Goal: Contribute content: Add original content to the website for others to see

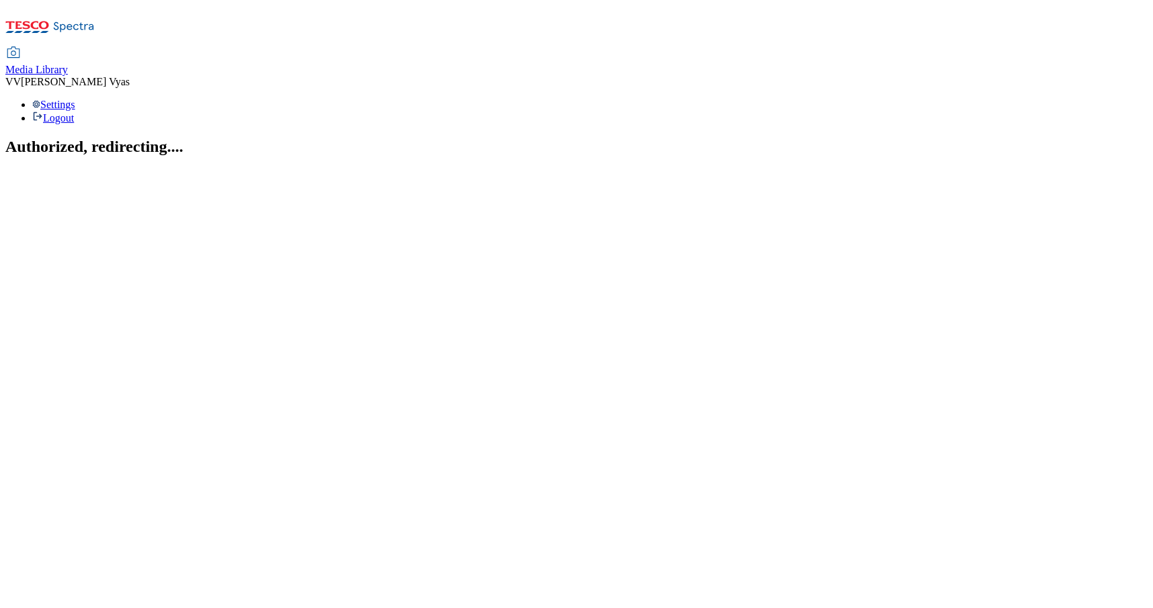
click at [68, 64] on span "Media Library" at bounding box center [36, 69] width 63 height 11
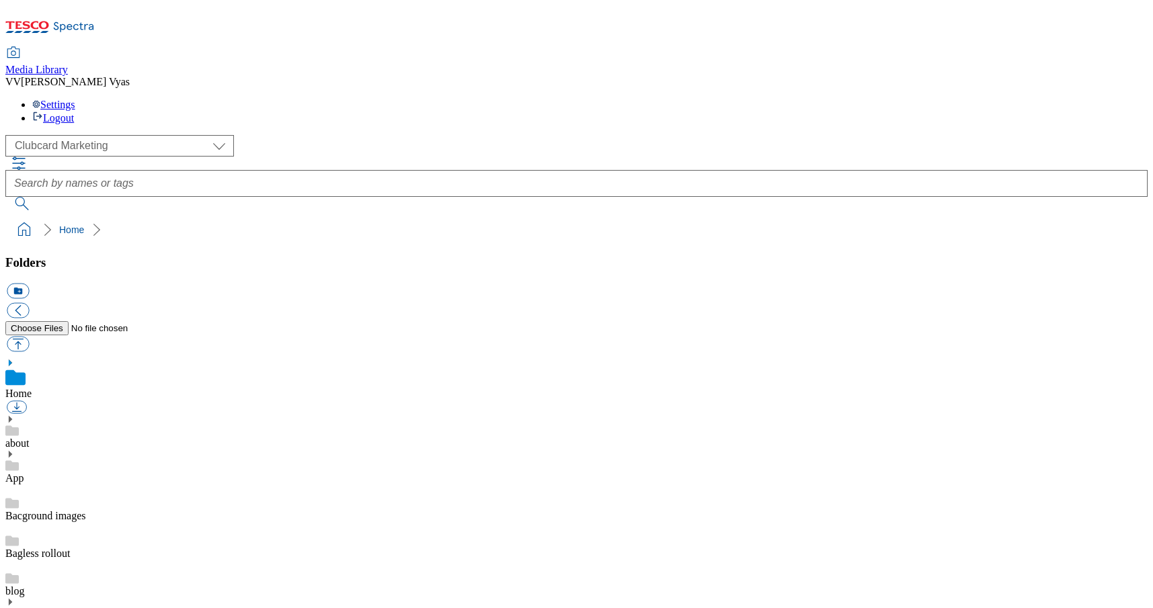
scroll to position [1, 0]
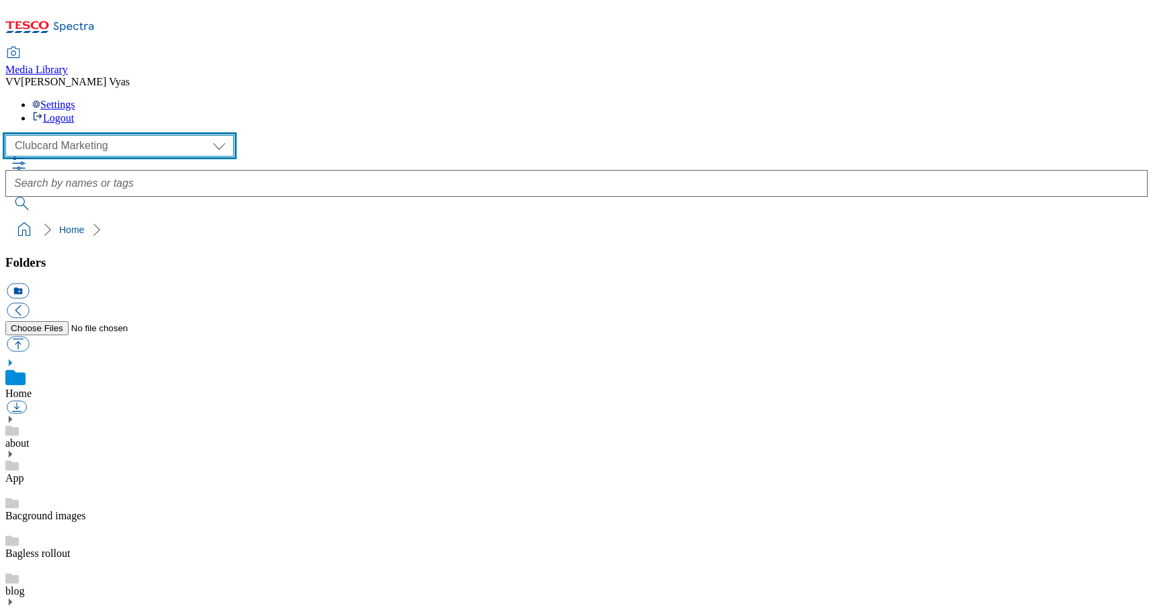
select select "flare-ghs-mktg"
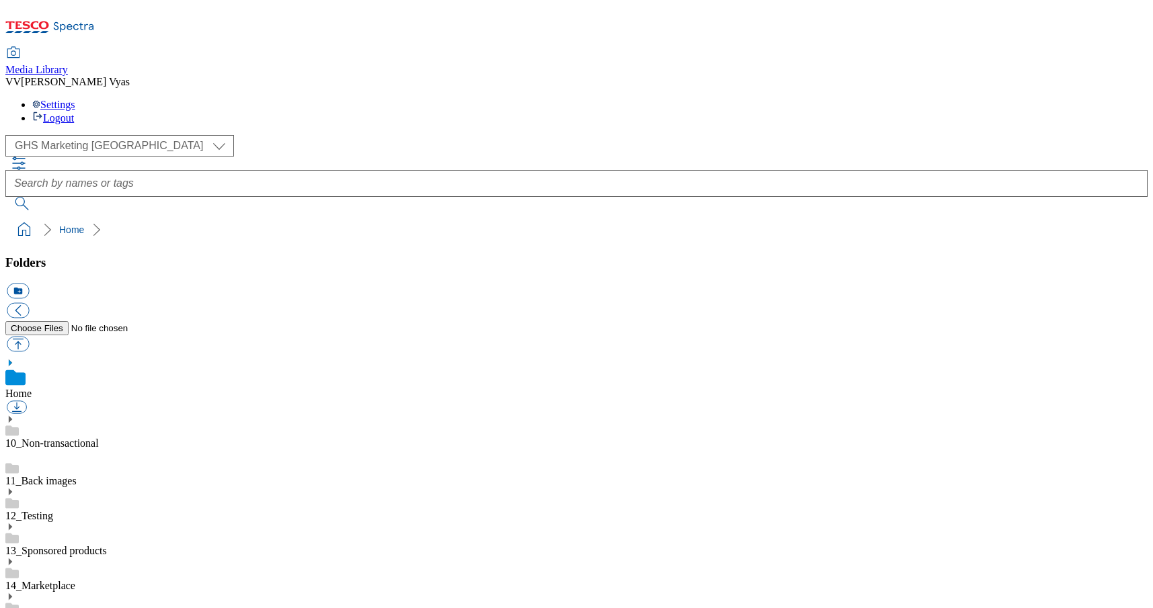
scroll to position [1139, 0]
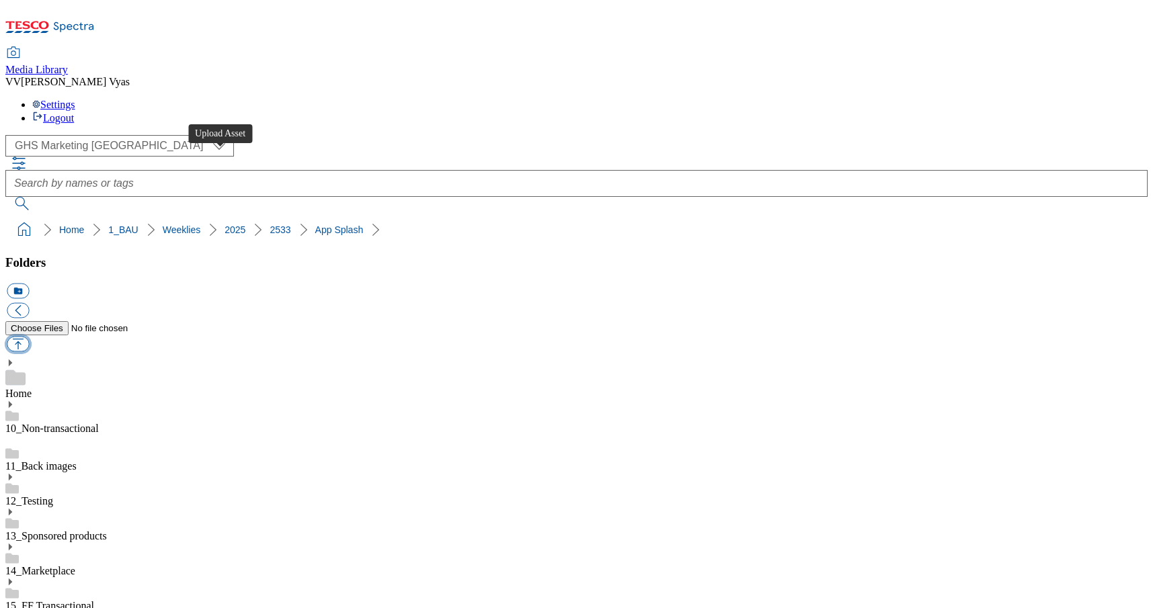
click at [29, 337] on button "button" at bounding box center [18, 344] width 22 height 15
type input "C:\fakepath\2533-WF-516001_Splashscreen_Tablet_Marketplace.jpg"
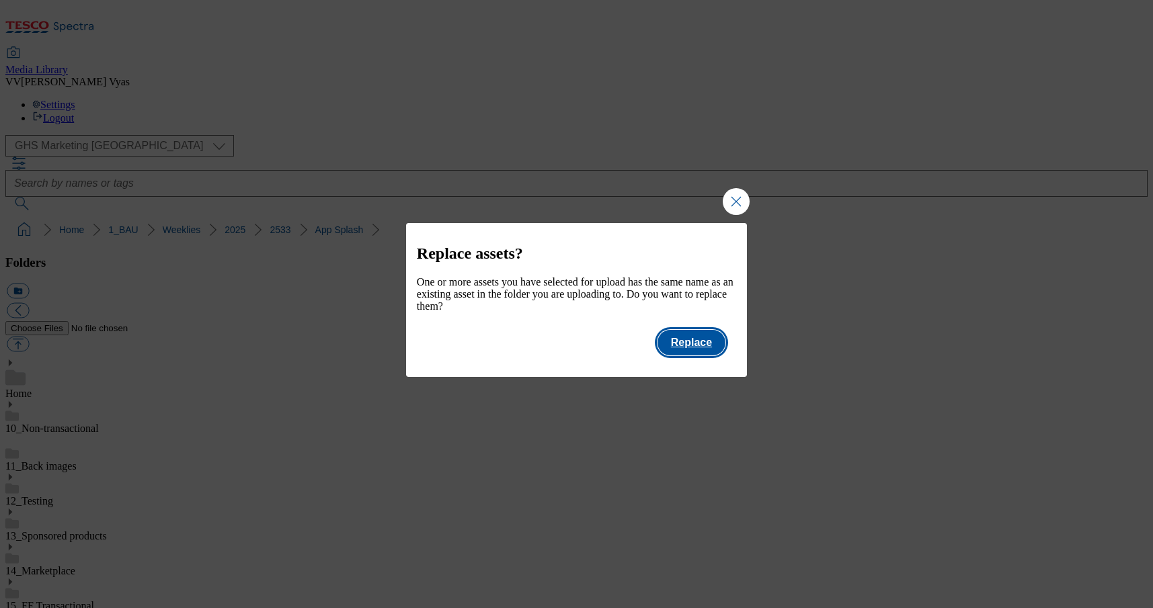
click at [680, 354] on button "Replace" at bounding box center [692, 343] width 68 height 26
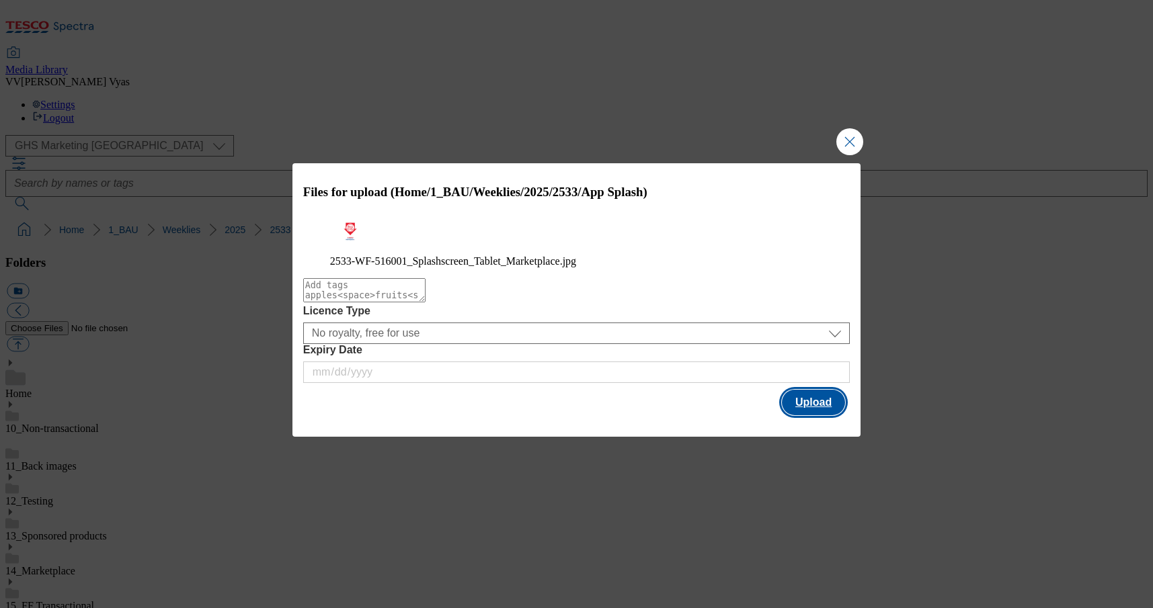
click at [814, 416] on button "Upload" at bounding box center [813, 403] width 63 height 26
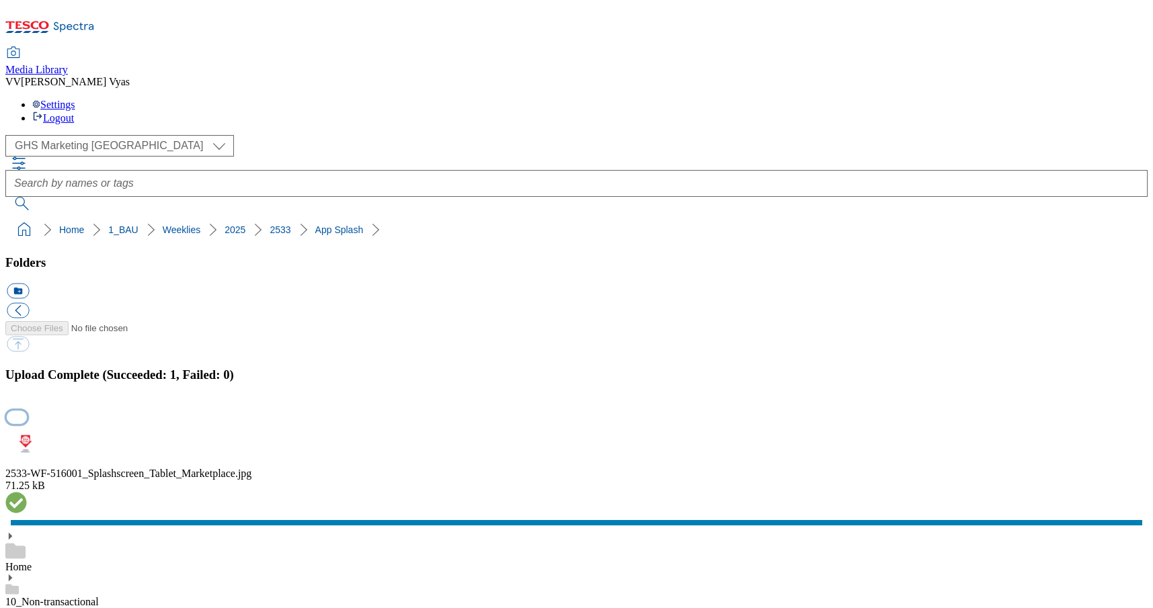
click at [27, 411] on button "button" at bounding box center [17, 417] width 20 height 13
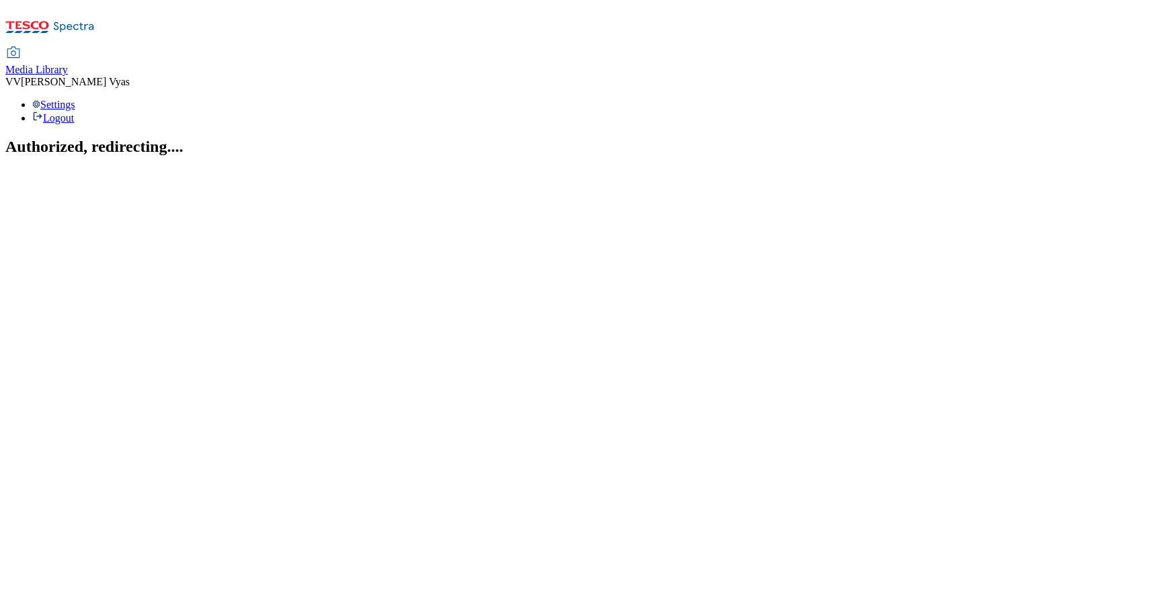
click at [68, 64] on span "Media Library" at bounding box center [36, 69] width 63 height 11
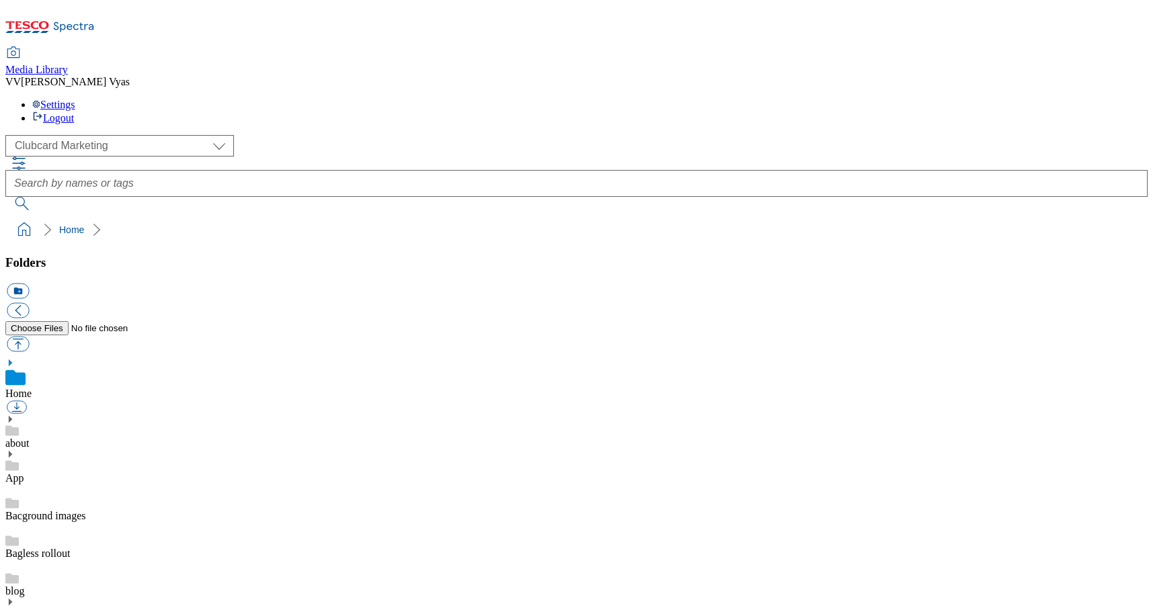
scroll to position [1, 0]
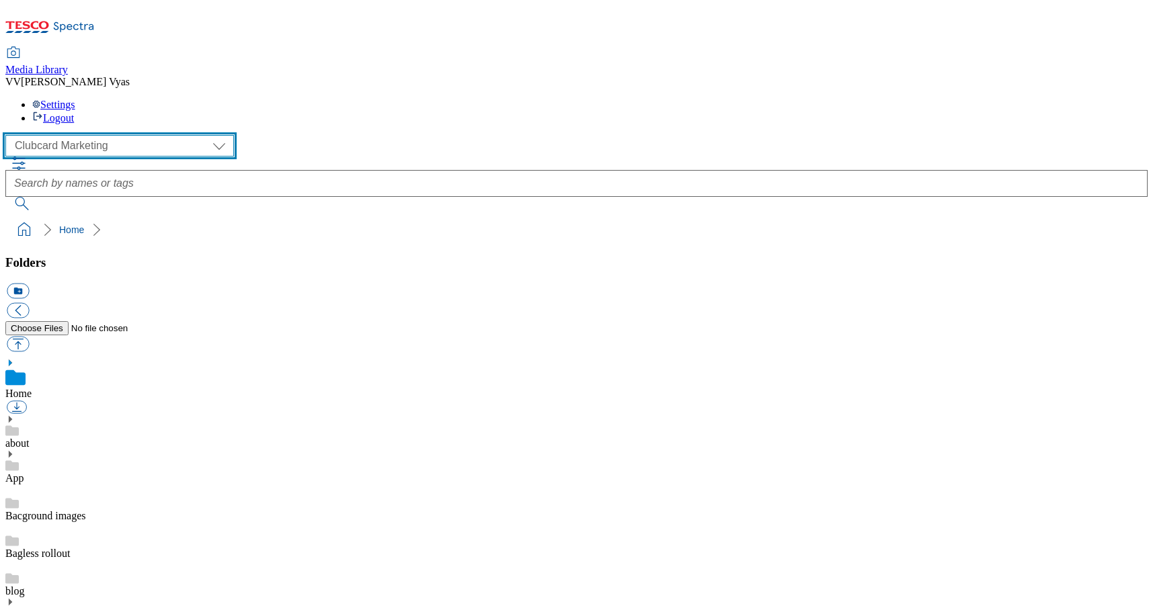
select select "flare-ghs-mktg"
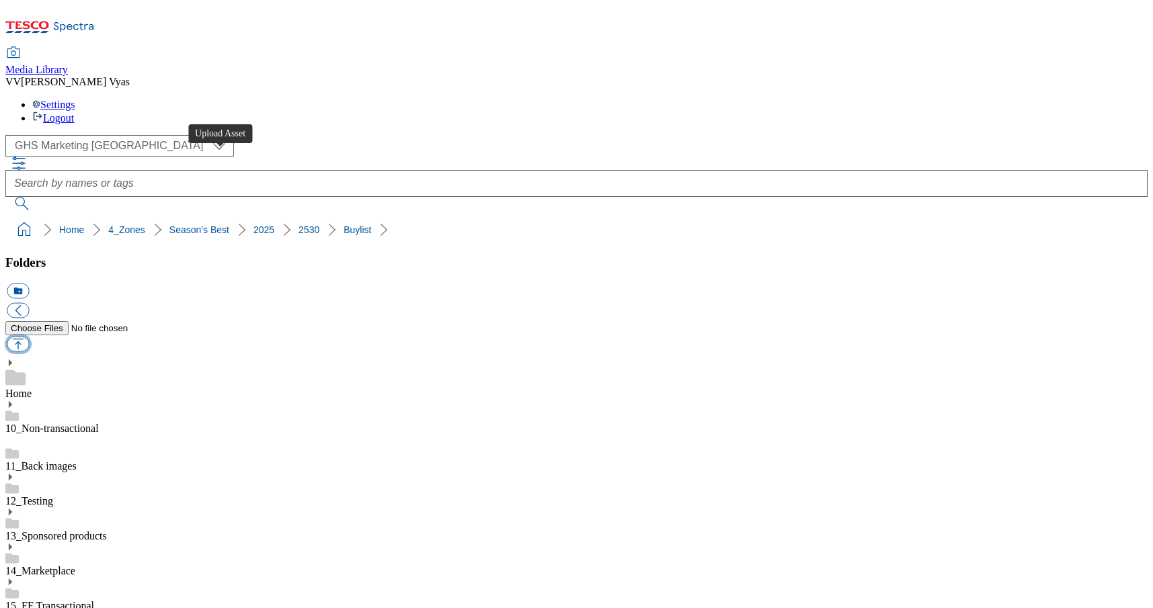
click at [29, 337] on button "button" at bounding box center [18, 344] width 22 height 15
type input "C:\fakepath\2516- GHS-SeasonalBest-Buylist-Thumb-Fruit.jpg"
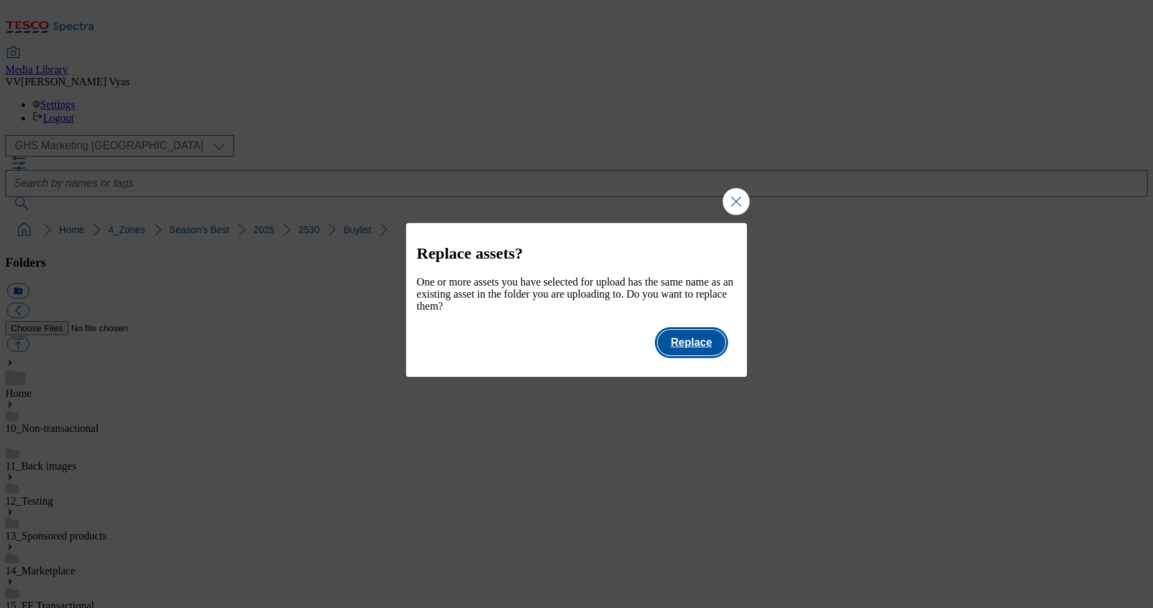
click at [702, 346] on button "Replace" at bounding box center [692, 343] width 68 height 26
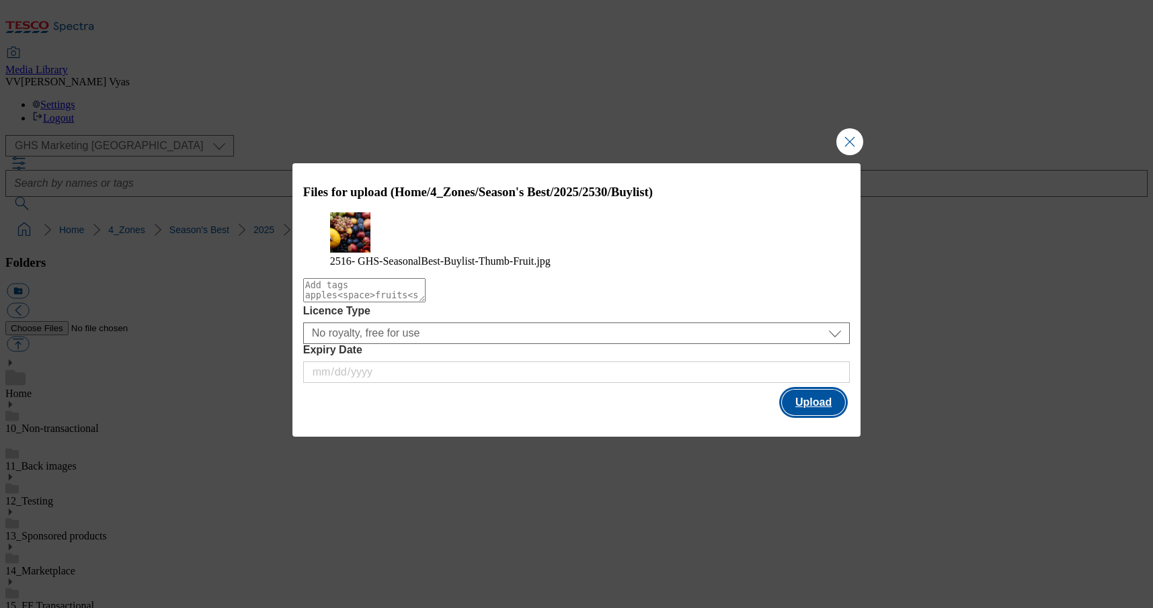
click at [812, 407] on button "Upload" at bounding box center [813, 403] width 63 height 26
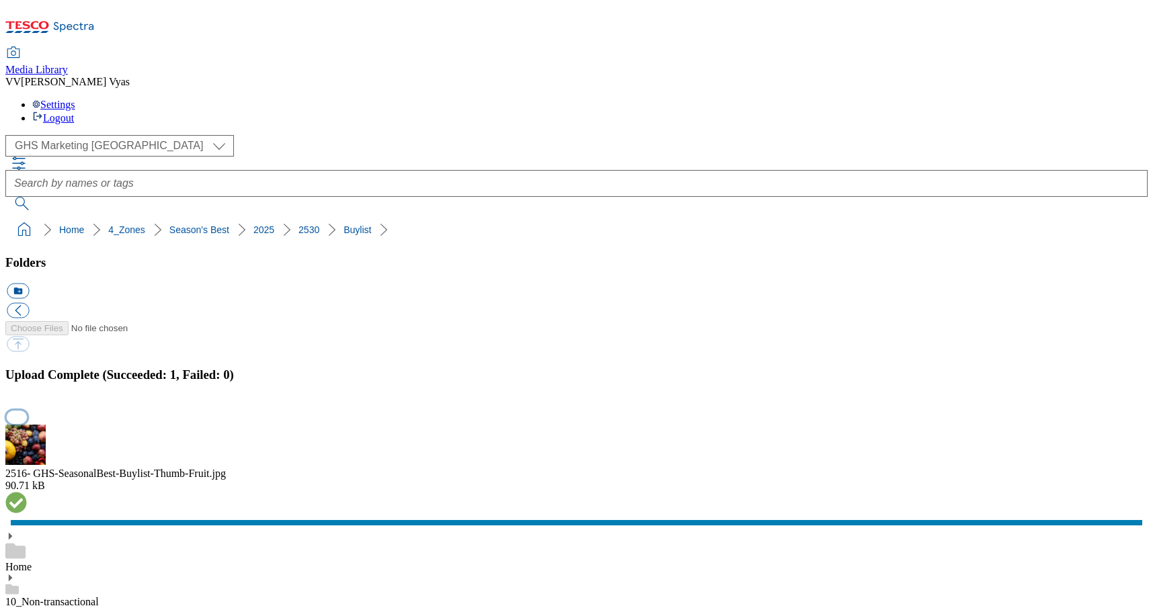
click at [27, 411] on button "button" at bounding box center [17, 417] width 20 height 13
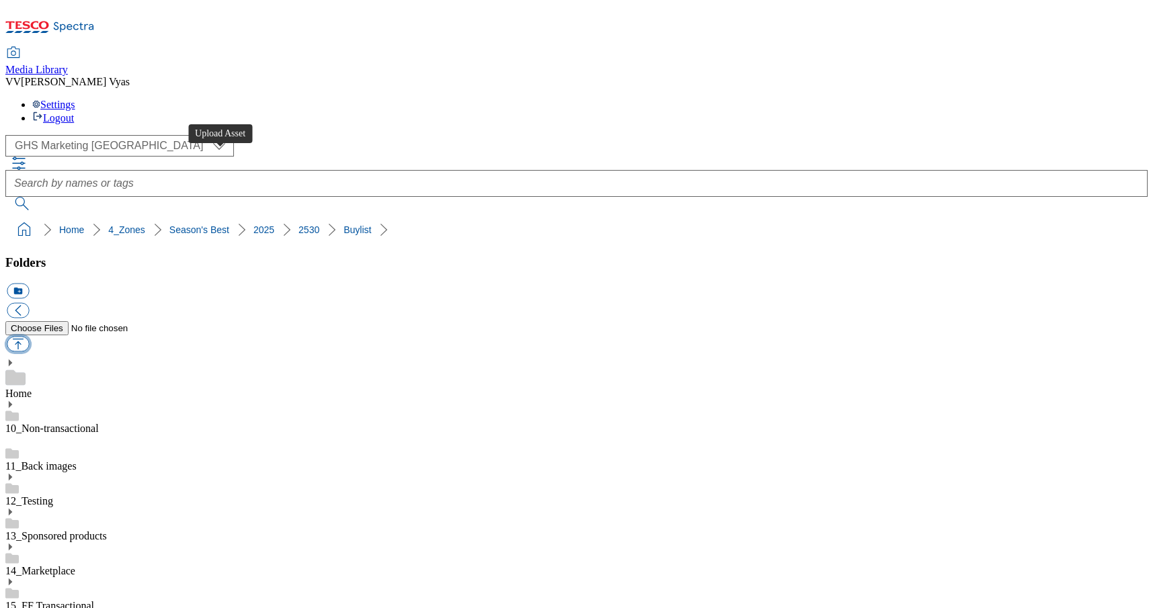
click at [29, 337] on button "button" at bounding box center [18, 344] width 22 height 15
type input "C:\fakepath\2516- GHS-SeasonalBest-Buylist-Thumb-Veg.jpg"
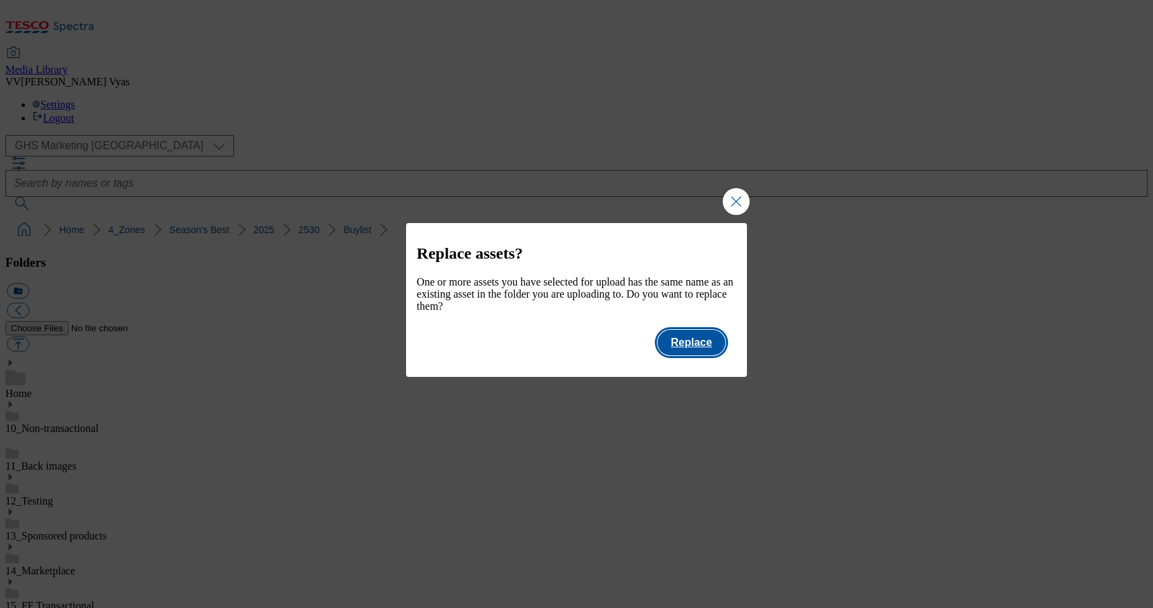
click at [686, 348] on button "Replace" at bounding box center [692, 343] width 68 height 26
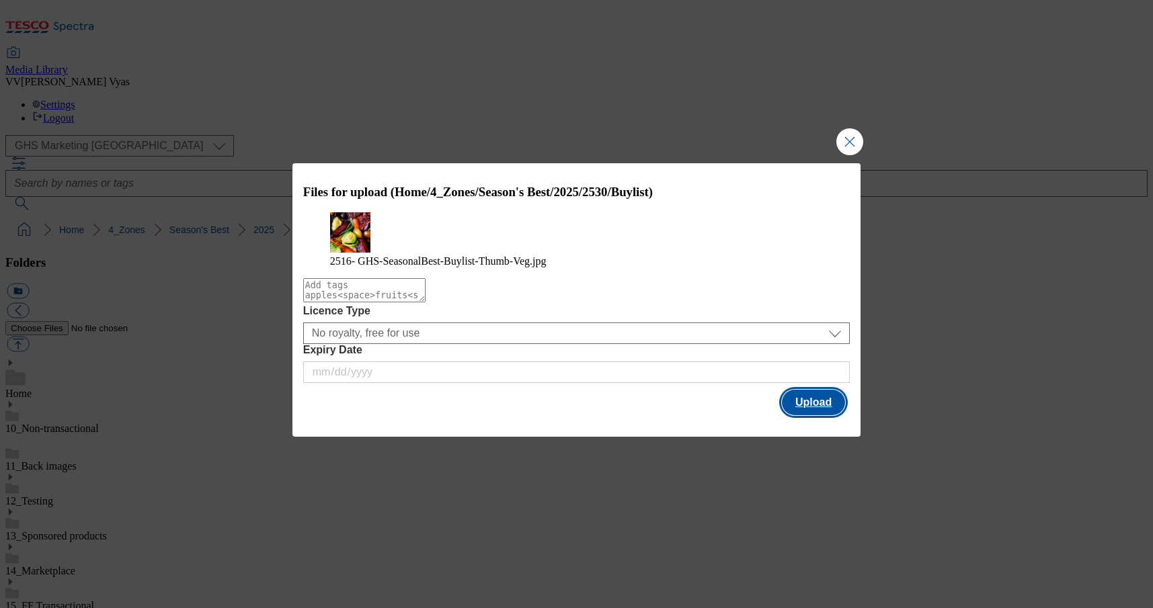
click at [818, 415] on button "Upload" at bounding box center [813, 403] width 63 height 26
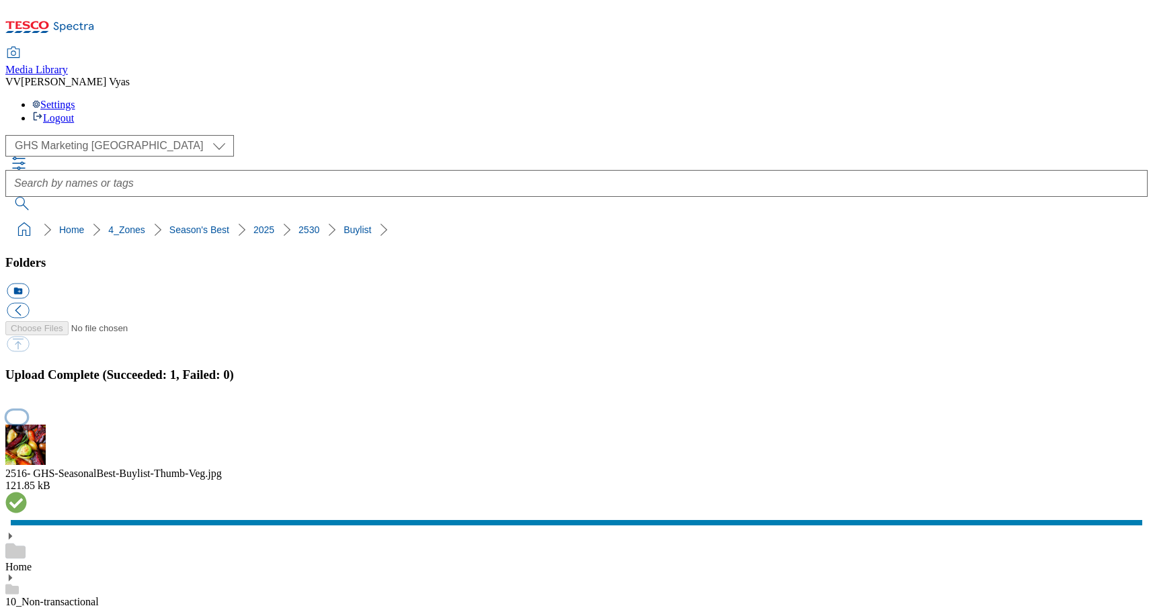
click at [27, 411] on button "button" at bounding box center [17, 417] width 20 height 13
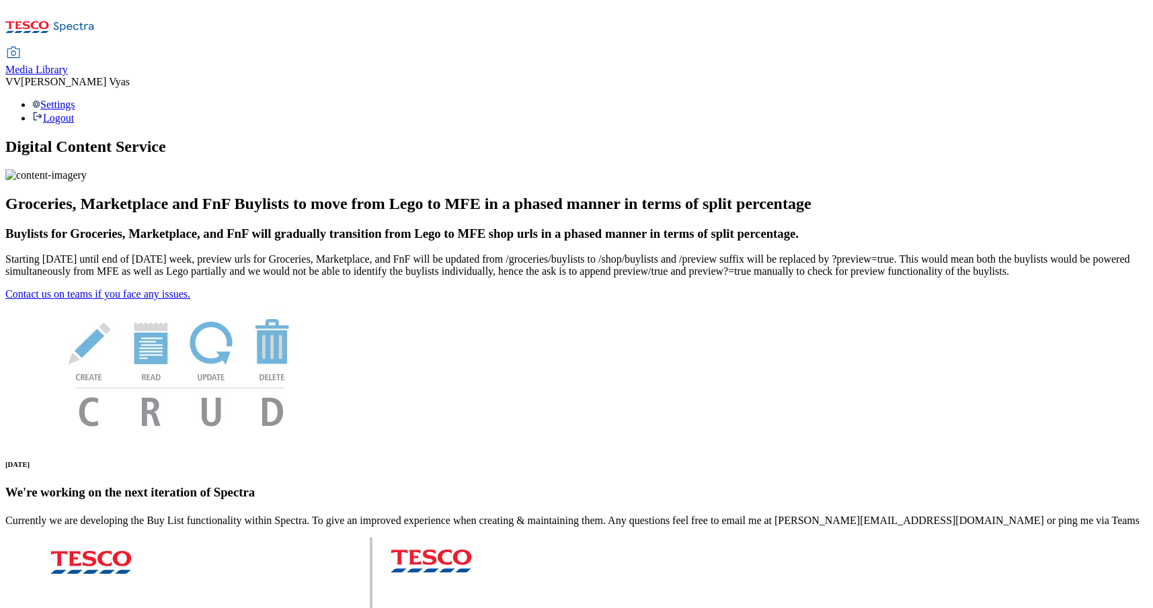
drag, startPoint x: 241, startPoint y: 26, endPoint x: 222, endPoint y: 39, distance: 22.8
click at [68, 64] on span "Media Library" at bounding box center [36, 69] width 63 height 11
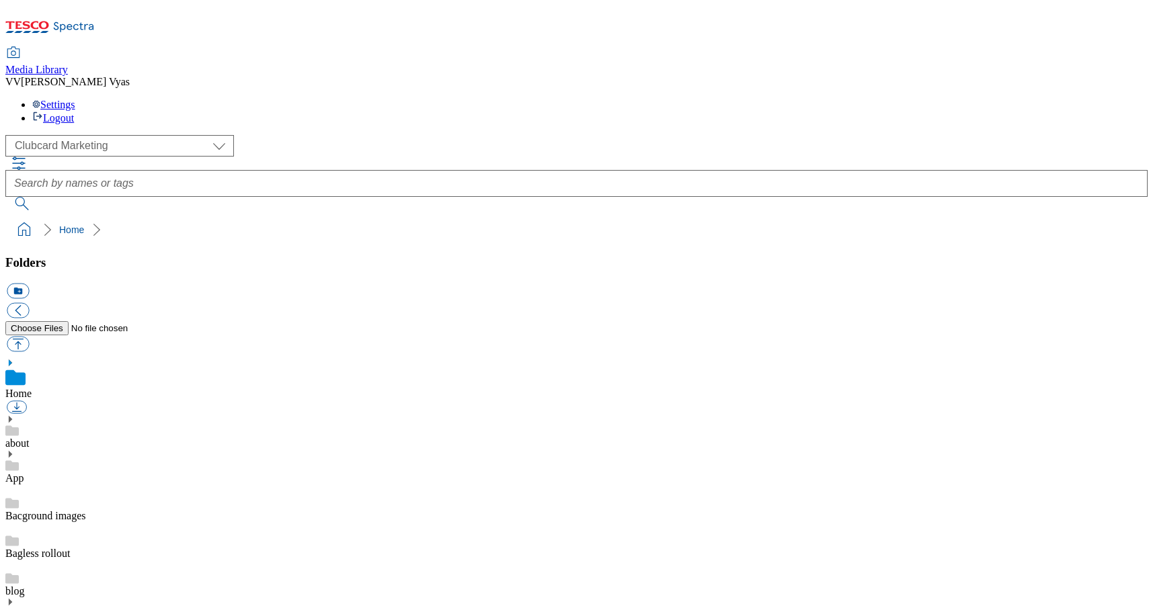
scroll to position [9, 0]
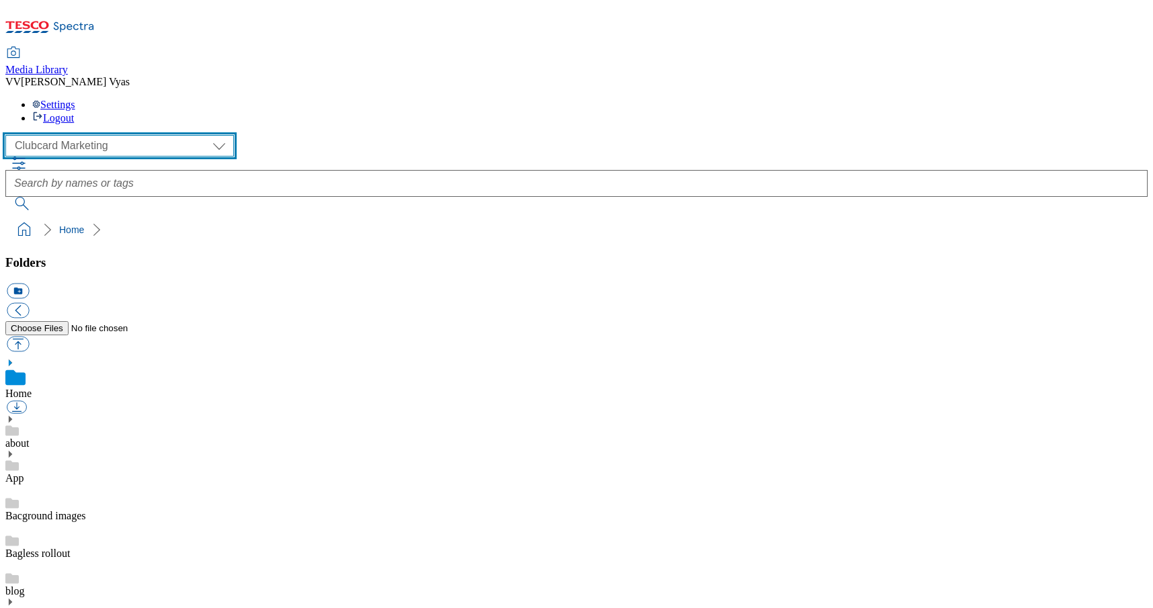
select select "flare-ghs-mktg"
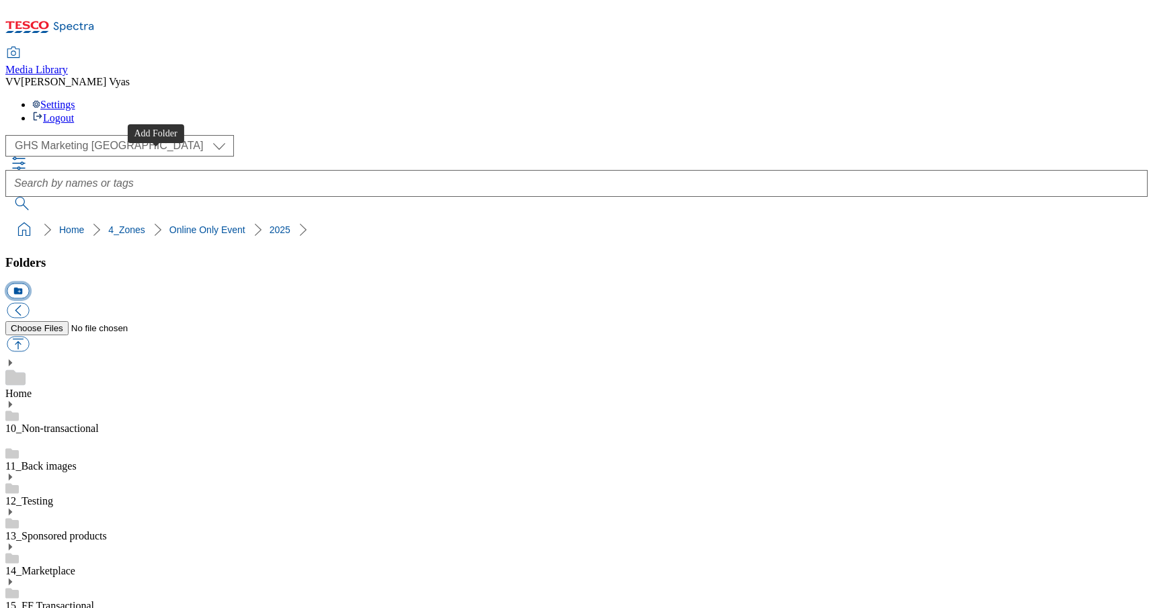
click at [29, 284] on button "icon_new_folder" at bounding box center [18, 291] width 22 height 15
type input "2533"
click at [29, 337] on button "button" at bounding box center [18, 344] width 22 height 15
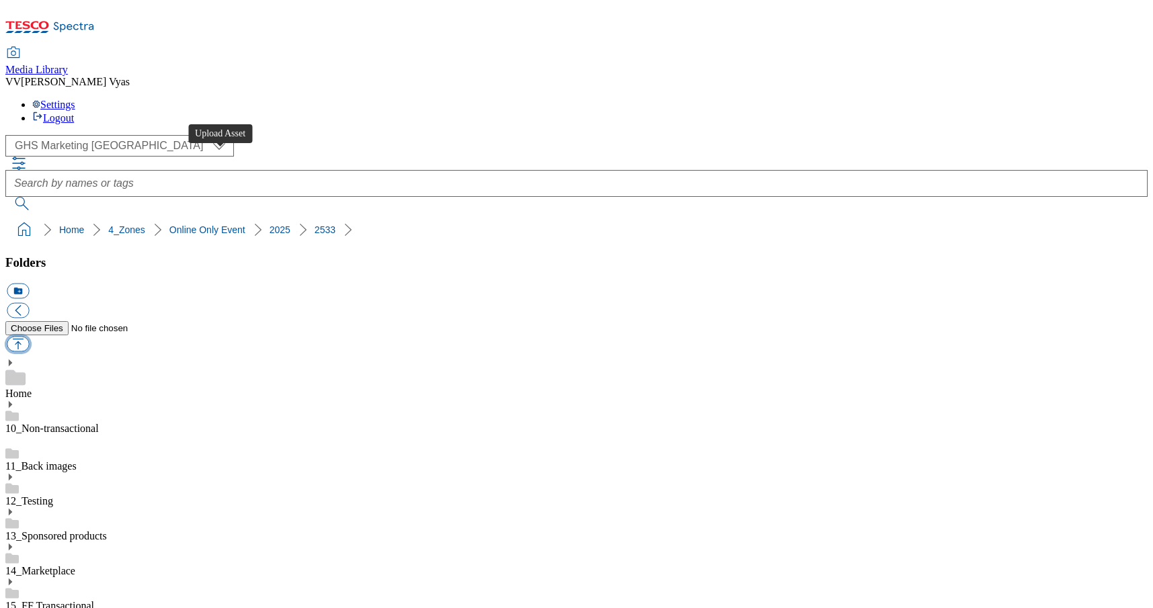
click at [29, 337] on button "button" at bounding box center [18, 344] width 22 height 15
type input "C:\fakepath\Buylist_2533-GHS-Online-BLthumb-beauty.jpg.jpg"
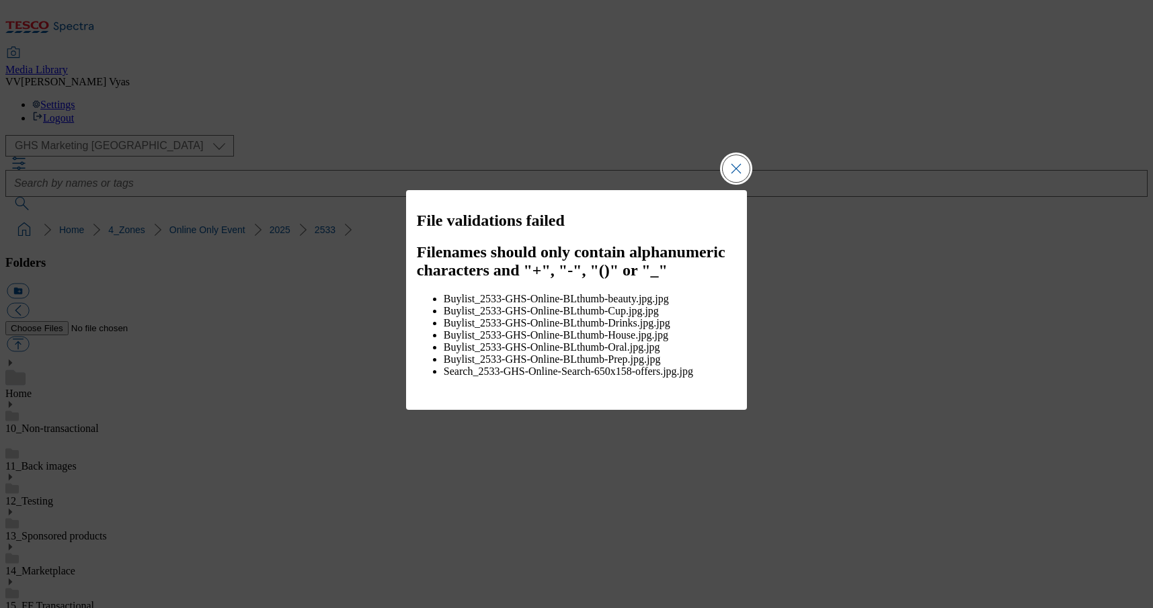
click at [740, 176] on button "Close Modal" at bounding box center [736, 168] width 27 height 27
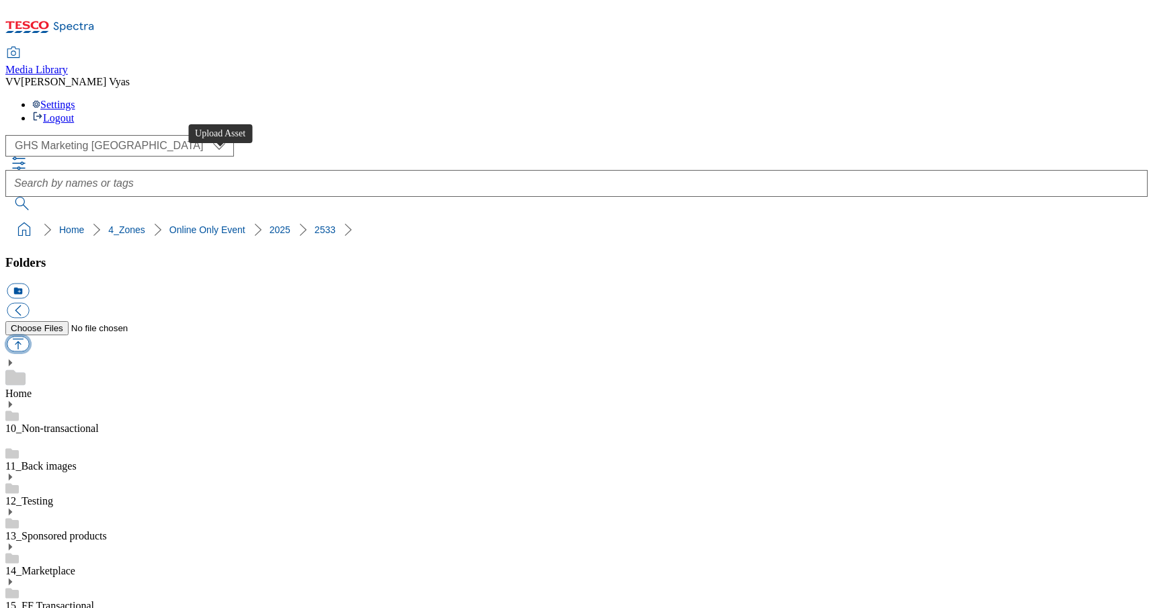
click at [29, 337] on button "button" at bounding box center [18, 344] width 22 height 15
type input "C:\fakepath\Buylist_2533-GHS-Online-BLthumb-beauty.jpg"
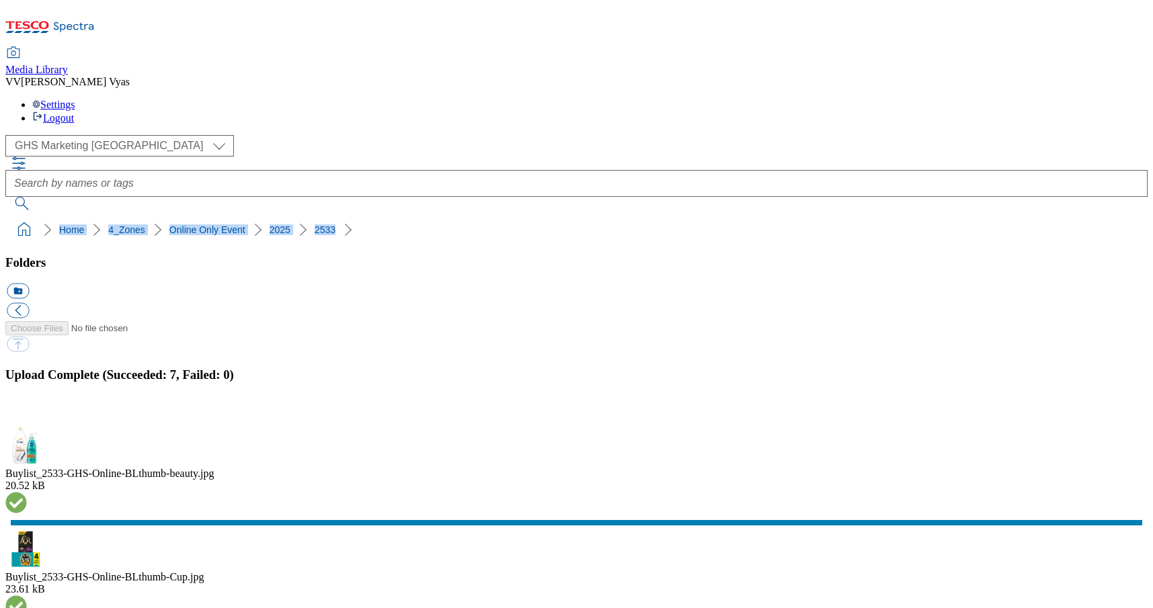
drag, startPoint x: 336, startPoint y: 125, endPoint x: 5, endPoint y: 128, distance: 331.5
click at [5, 217] on nav "Home 4_Zones Online Only Event 2025 2533" at bounding box center [576, 230] width 1142 height 26
copy ol "Home 4_Zones Online Only Event 2025 2533"
